Goal: Information Seeking & Learning: Learn about a topic

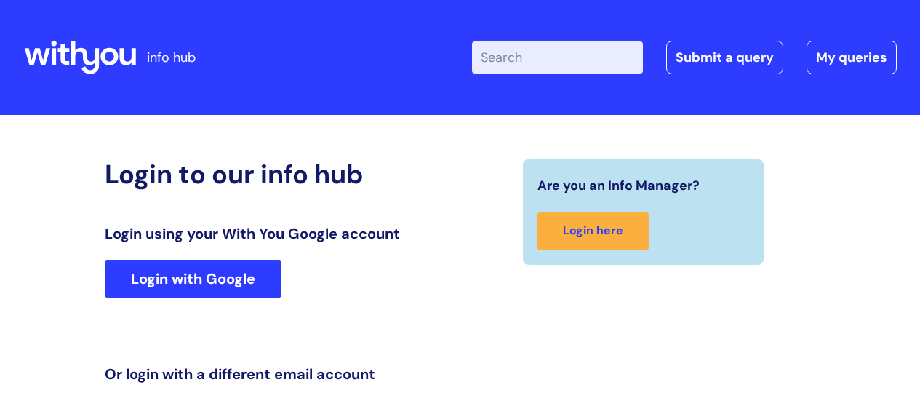
scroll to position [222, 0]
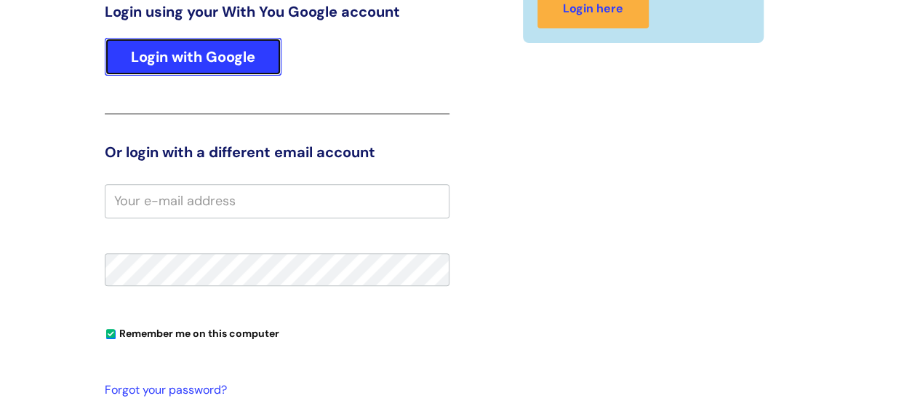
click at [177, 65] on link "Login with Google" at bounding box center [193, 57] width 177 height 38
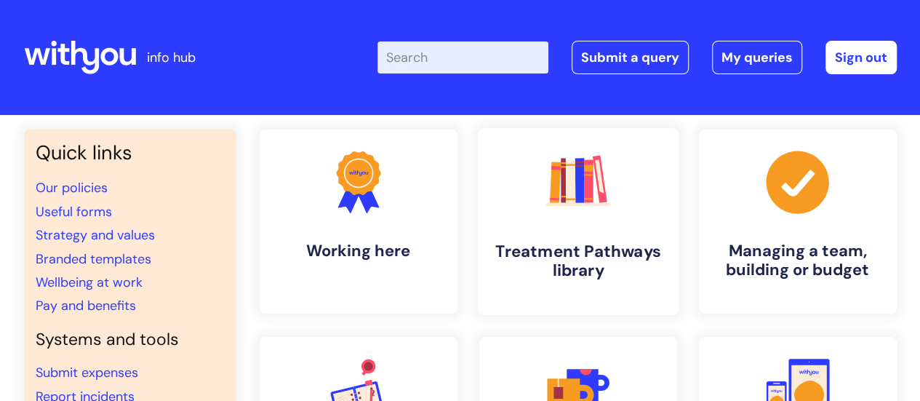
click at [561, 202] on rect at bounding box center [562, 180] width 5 height 44
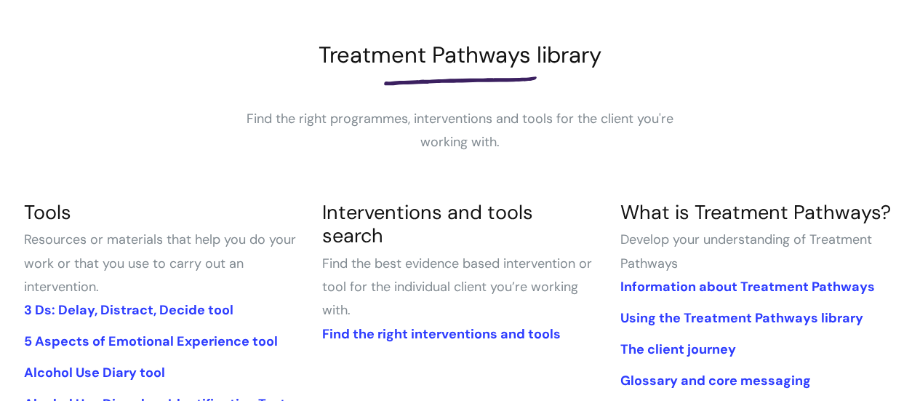
scroll to position [188, 0]
click at [503, 324] on link "Find the right interventions and tools" at bounding box center [440, 332] width 238 height 17
